Goal: Information Seeking & Learning: Learn about a topic

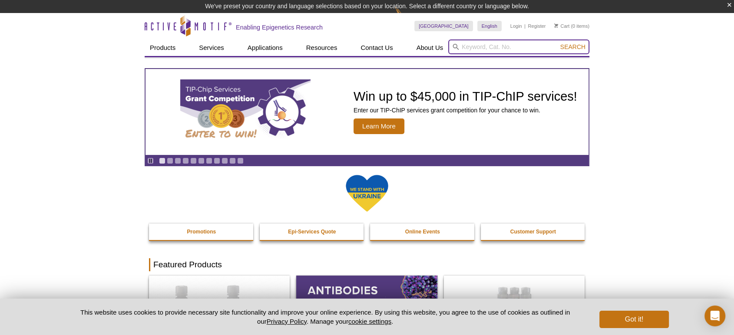
click at [501, 43] on input "search" at bounding box center [518, 47] width 141 height 15
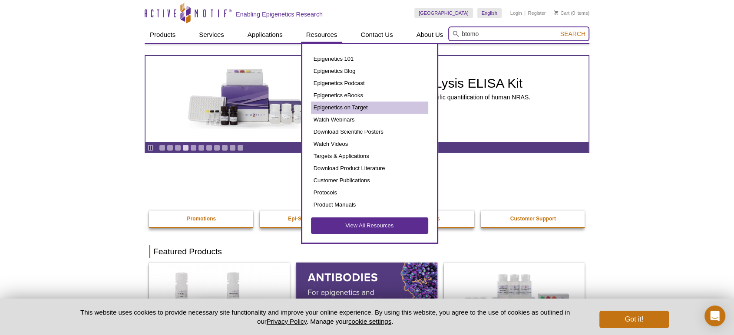
type input "btomo"
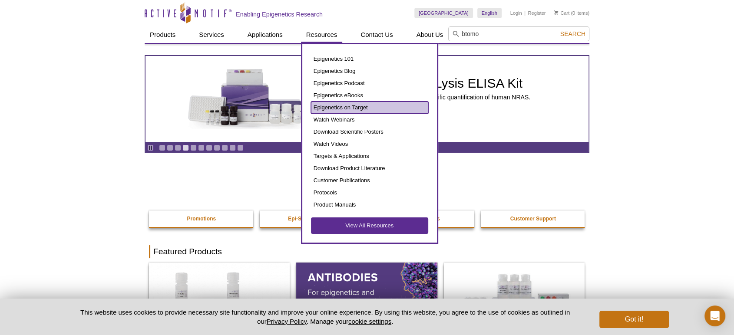
click at [335, 110] on link "Epigenetics on Target" at bounding box center [369, 108] width 117 height 12
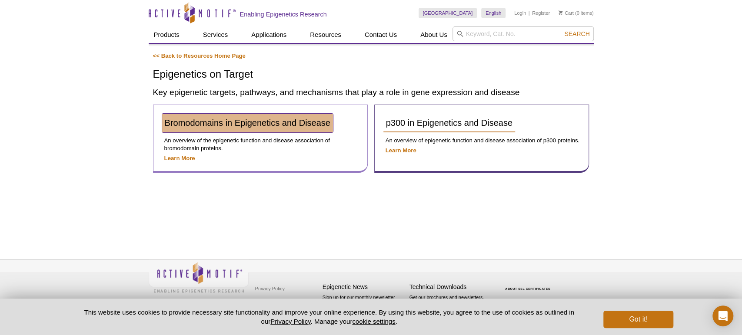
click at [295, 125] on span "Bromodomains in Epigenetics and Disease" at bounding box center [248, 123] width 166 height 10
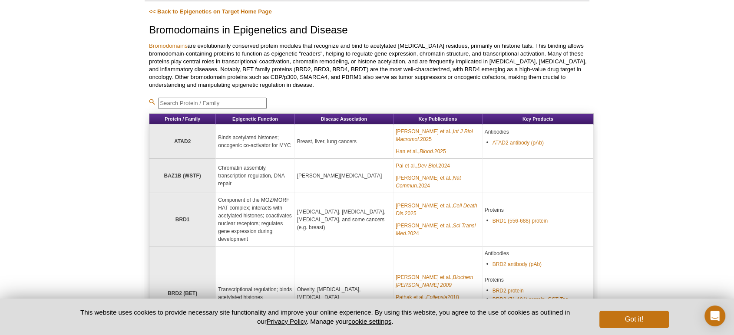
scroll to position [64, 0]
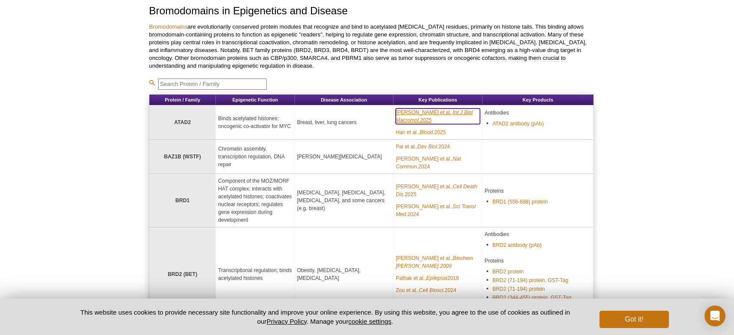
click at [433, 111] on link "Biju et al., Int J Biol Macromol. 2025" at bounding box center [438, 117] width 84 height 16
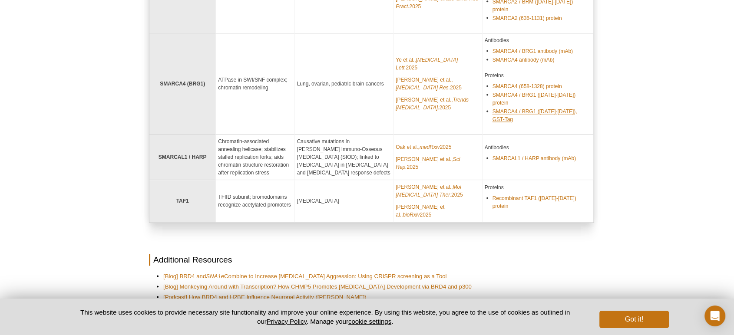
scroll to position [1223, 0]
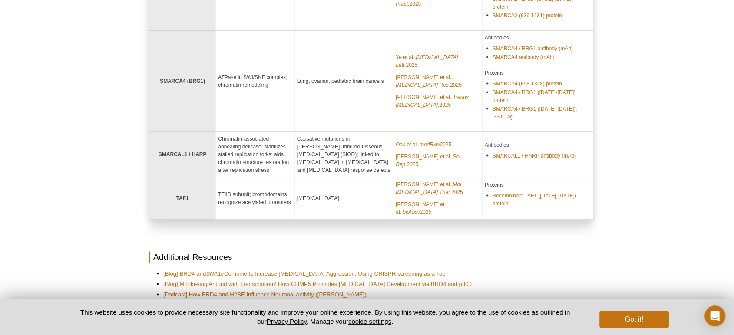
click at [544, 235] on p at bounding box center [371, 239] width 445 height 8
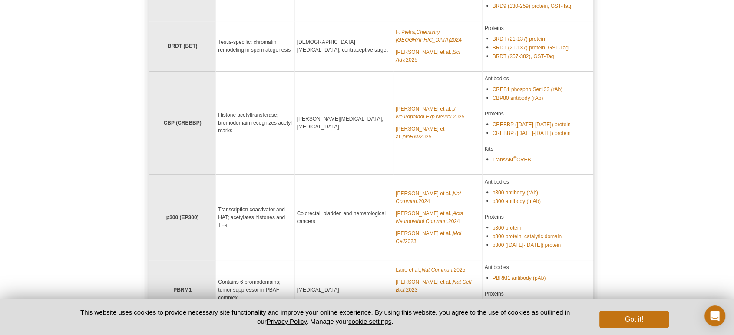
scroll to position [733, 0]
